Goal: Book appointment/travel/reservation

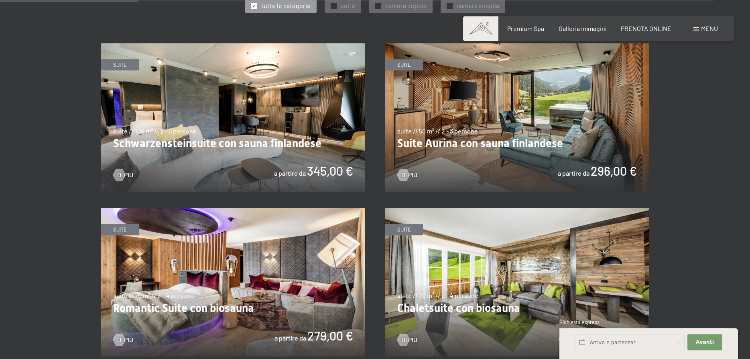
scroll to position [491, 0]
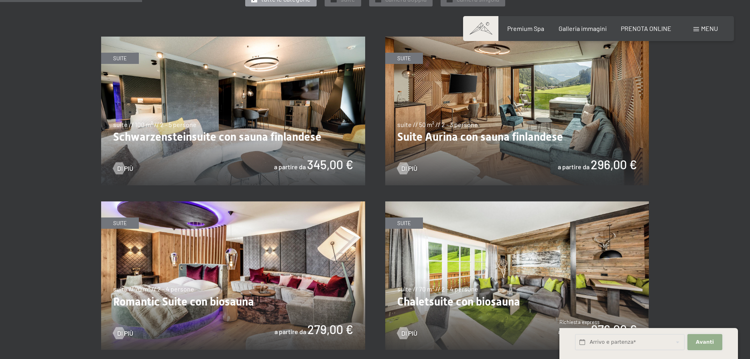
click at [713, 341] on span "Avanti" at bounding box center [705, 341] width 18 height 7
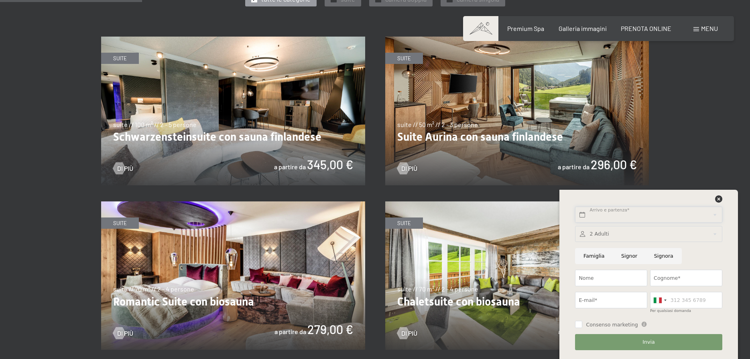
click at [618, 215] on input "text" at bounding box center [648, 214] width 147 height 16
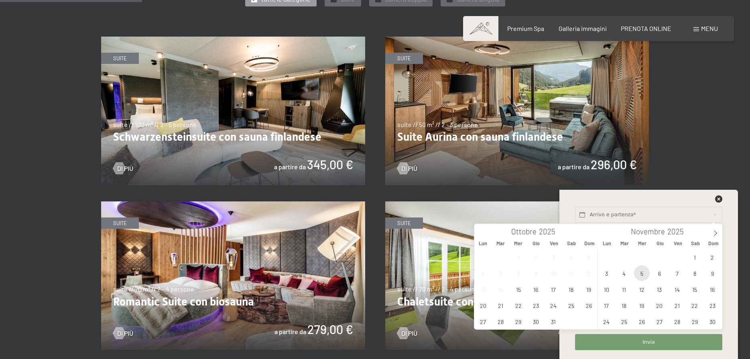
click at [644, 273] on span "5" at bounding box center [642, 273] width 16 height 16
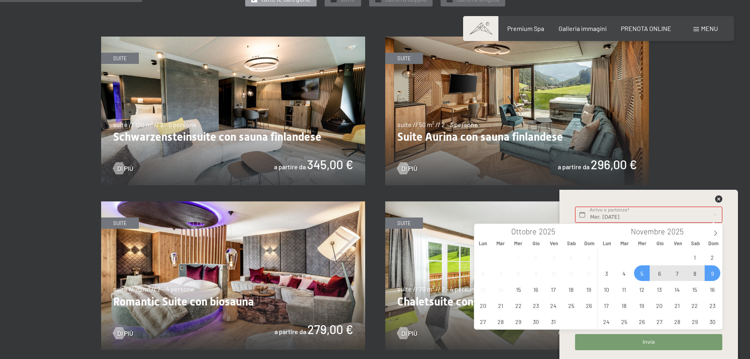
click at [713, 270] on span "9" at bounding box center [713, 273] width 16 height 16
type input "Mer. 05/11/2025 - Dom. 09/11/2025"
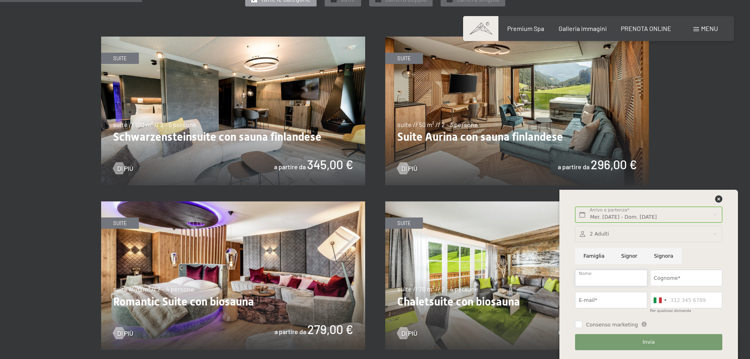
click at [616, 278] on input "Nome" at bounding box center [611, 277] width 72 height 16
click at [621, 254] on input "Signor" at bounding box center [629, 256] width 33 height 16
radio input "true"
click at [591, 279] on input "Nome" at bounding box center [611, 277] width 72 height 16
type input "filippo"
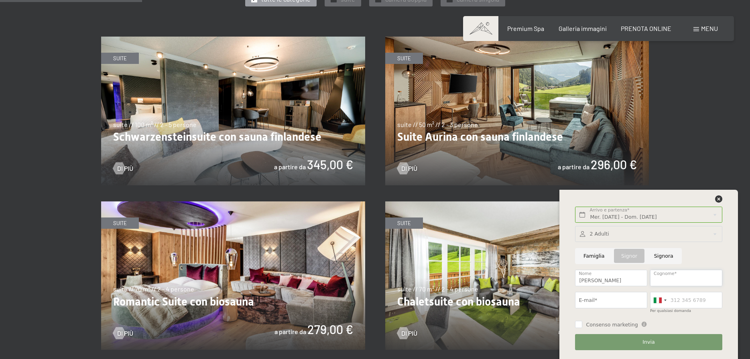
click at [672, 274] on input "Cognome*" at bounding box center [686, 277] width 72 height 16
type input "bassetti"
click at [610, 299] on input "E-mail*" at bounding box center [611, 299] width 72 height 16
click at [609, 299] on input "E-mail*" at bounding box center [611, 299] width 72 height 16
type input "pignolo74@gmail.com"
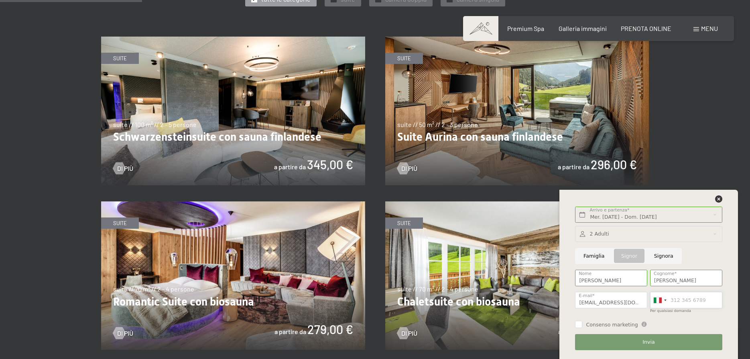
click at [683, 299] on input "Per qualsiasi domanda" at bounding box center [686, 299] width 72 height 16
type input "3356879210"
click at [588, 323] on span "Consenso marketing" at bounding box center [612, 324] width 52 height 7
click at [583, 323] on input "Consenso marketing" at bounding box center [578, 323] width 7 height 7
click at [579, 325] on input "Consenso marketing" at bounding box center [578, 323] width 7 height 7
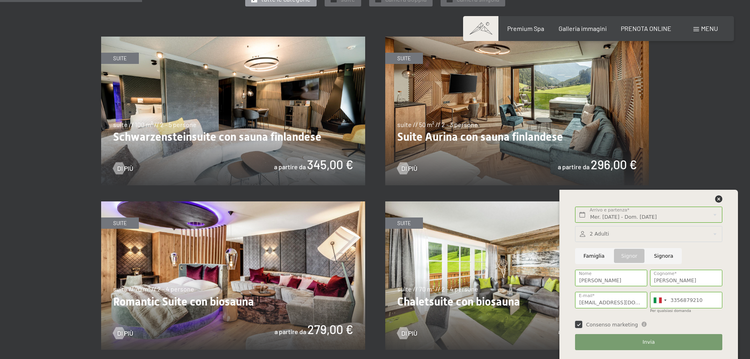
checkbox input "true"
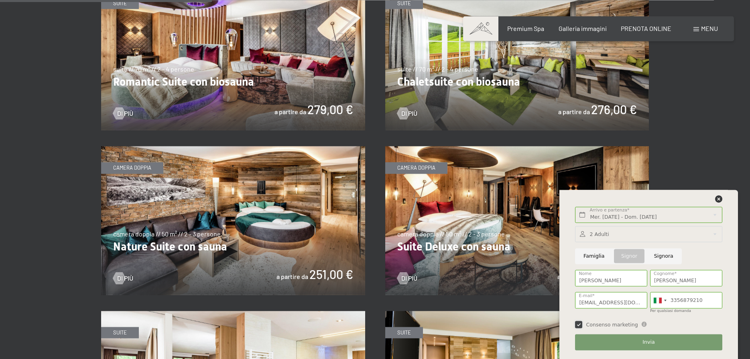
scroll to position [737, 0]
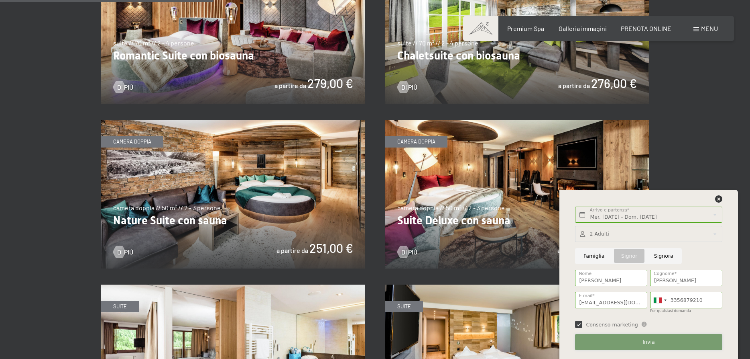
click at [638, 340] on button "Invia" at bounding box center [648, 342] width 147 height 16
